Goal: Transaction & Acquisition: Purchase product/service

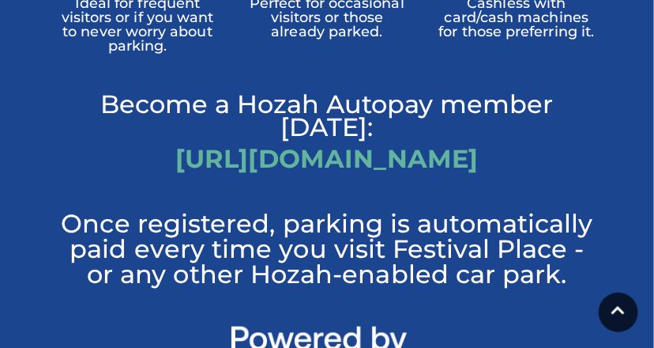
scroll to position [1523, 0]
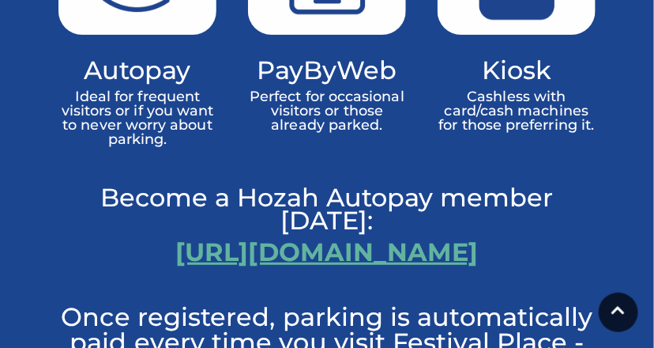
click at [462, 236] on link "[URL][DOMAIN_NAME]" at bounding box center [326, 251] width 303 height 31
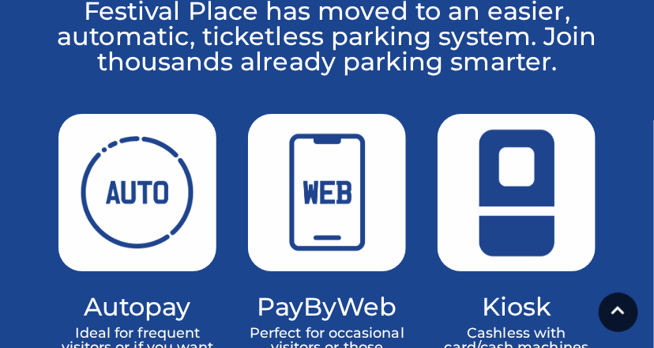
scroll to position [0, 0]
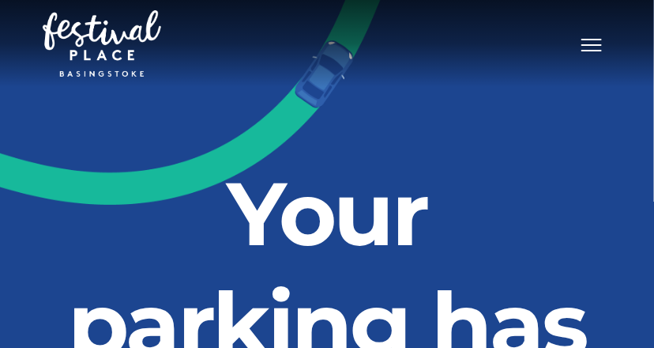
click at [593, 53] on button "Toggle navigation" at bounding box center [592, 43] width 40 height 23
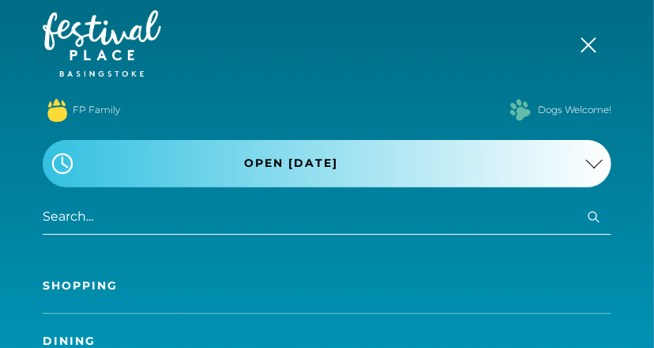
click at [157, 214] on input "search" at bounding box center [327, 217] width 569 height 36
type input "parking"
click at [585, 207] on button "Search" at bounding box center [594, 217] width 19 height 20
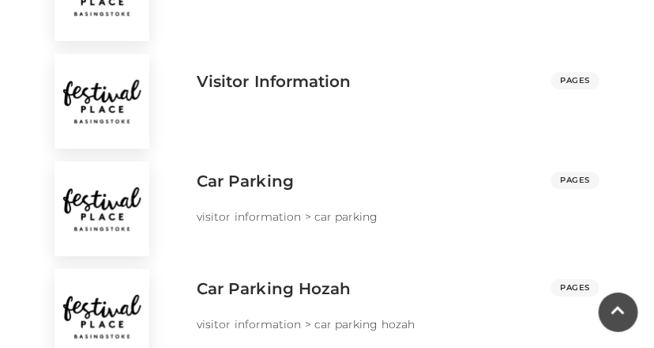
scroll to position [1401, 0]
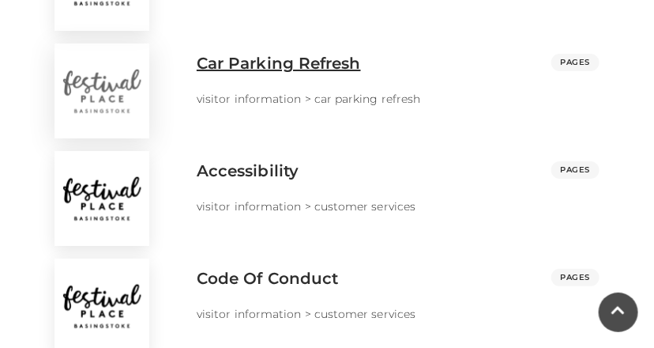
click at [323, 57] on h3 "Car Parking Refresh" at bounding box center [279, 63] width 164 height 19
click at [285, 70] on h3 "Car Parking Refresh" at bounding box center [279, 63] width 164 height 19
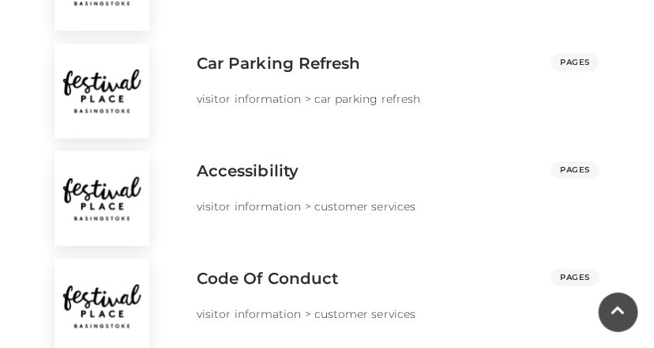
scroll to position [0, 0]
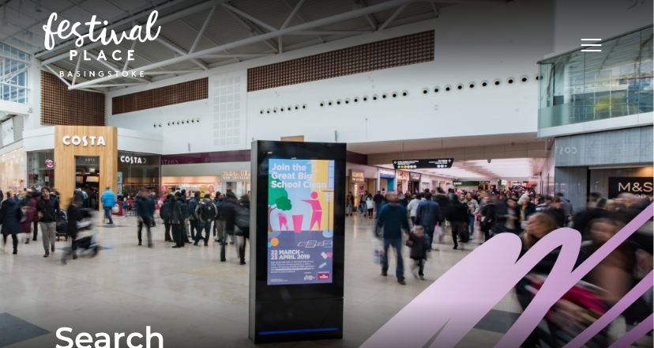
click at [594, 53] on button "Toggle navigation" at bounding box center [592, 43] width 40 height 23
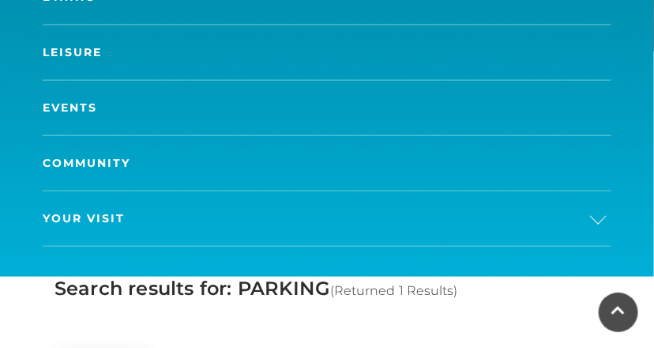
scroll to position [362, 0]
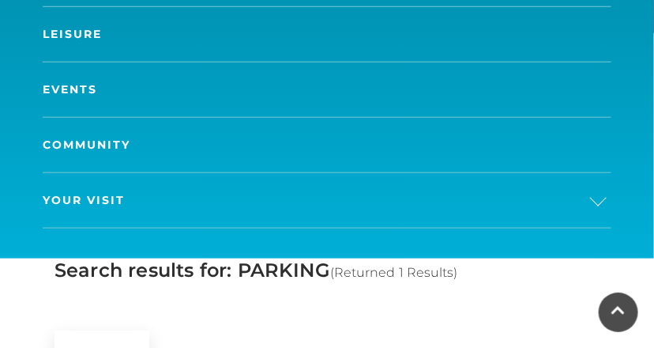
click at [125, 198] on link "Your Visit" at bounding box center [327, 200] width 569 height 55
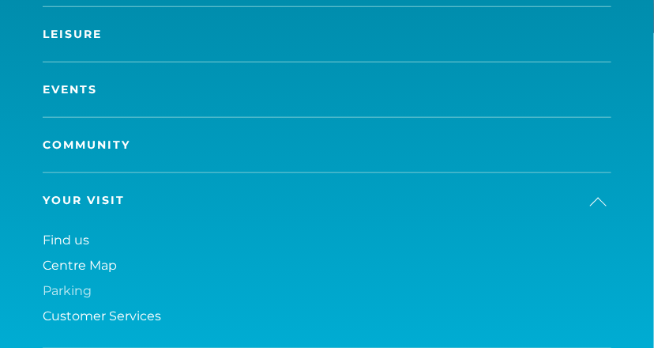
click at [51, 293] on span "Parking" at bounding box center [67, 290] width 49 height 15
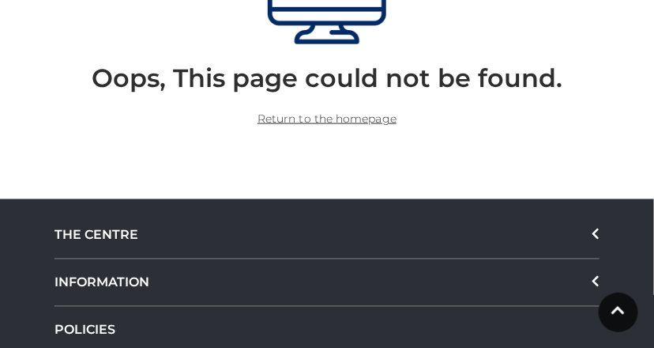
scroll to position [413, 0]
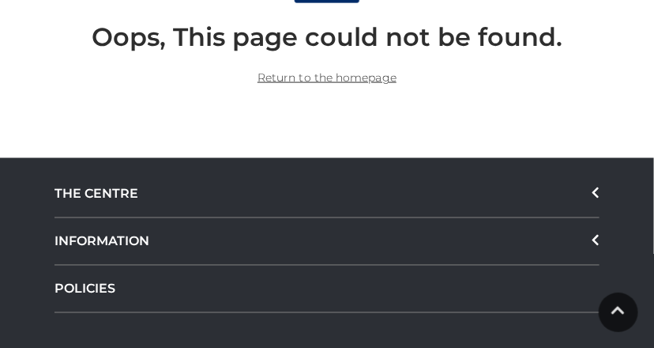
scroll to position [555, 0]
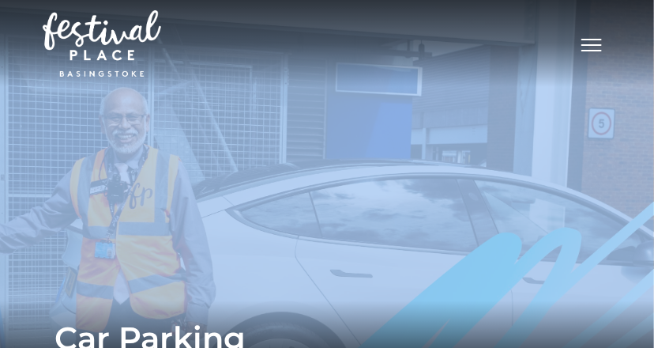
drag, startPoint x: 654, startPoint y: 26, endPoint x: 654, endPoint y: 58, distance: 32.4
drag, startPoint x: 654, startPoint y: 58, endPoint x: 603, endPoint y: 65, distance: 51.8
click at [603, 65] on div "Toggle navigation .st5{fill:none;stroke:#FFFFFF;stroke-width:2.29;stroke-miterl…" at bounding box center [327, 43] width 569 height 74
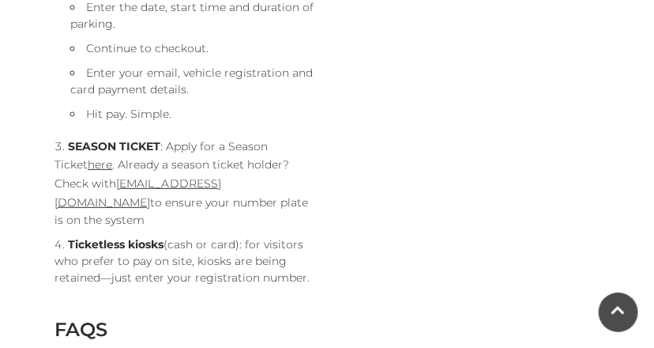
scroll to position [1691, 0]
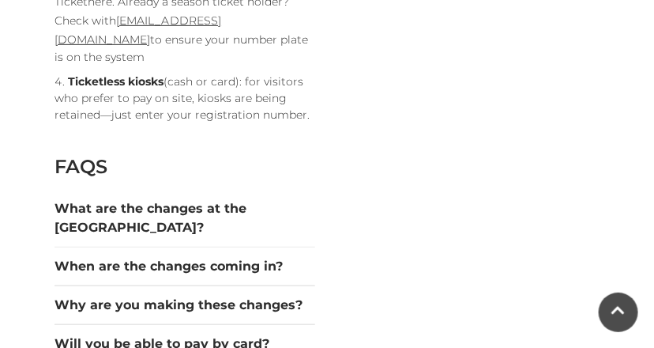
click at [88, 9] on link "here" at bounding box center [100, 1] width 25 height 14
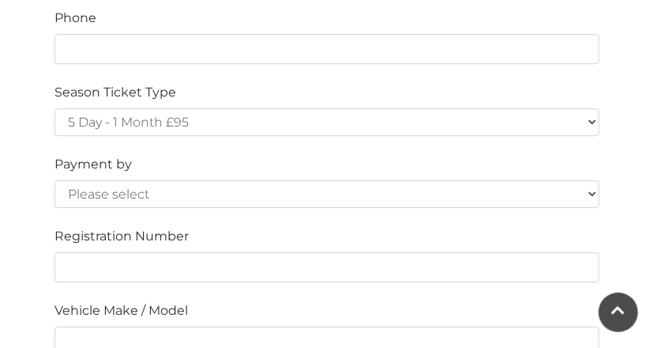
scroll to position [1159, 0]
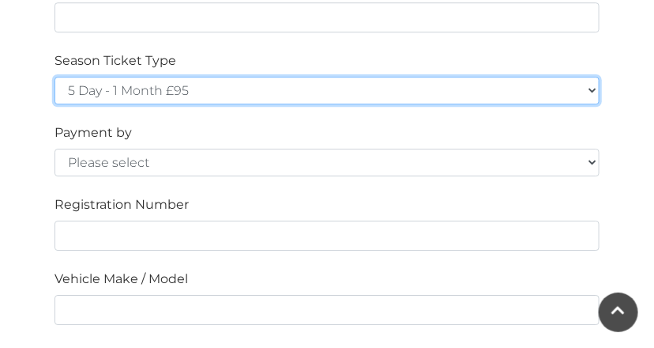
click at [508, 97] on select "5 Day - 1 Month £95 5 Day - 3 Months £270 (£90 a month standing order) 5 Day - …" at bounding box center [327, 91] width 545 height 28
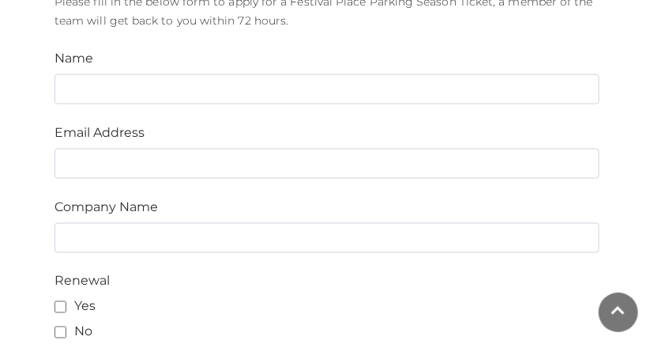
scroll to position [492, 0]
